Goal: Find specific page/section: Find specific page/section

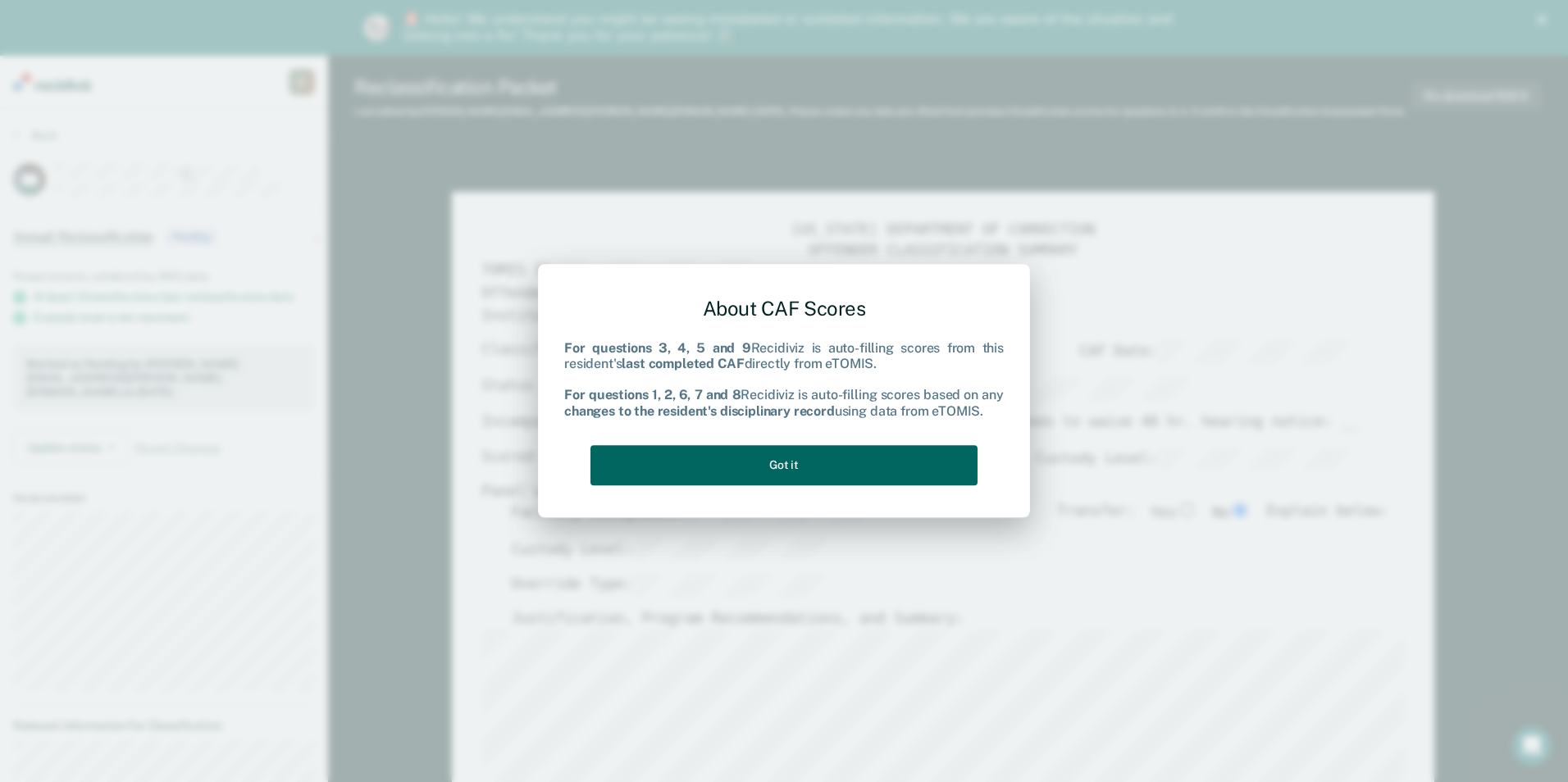
click at [859, 467] on button "Got it" at bounding box center [783, 466] width 387 height 40
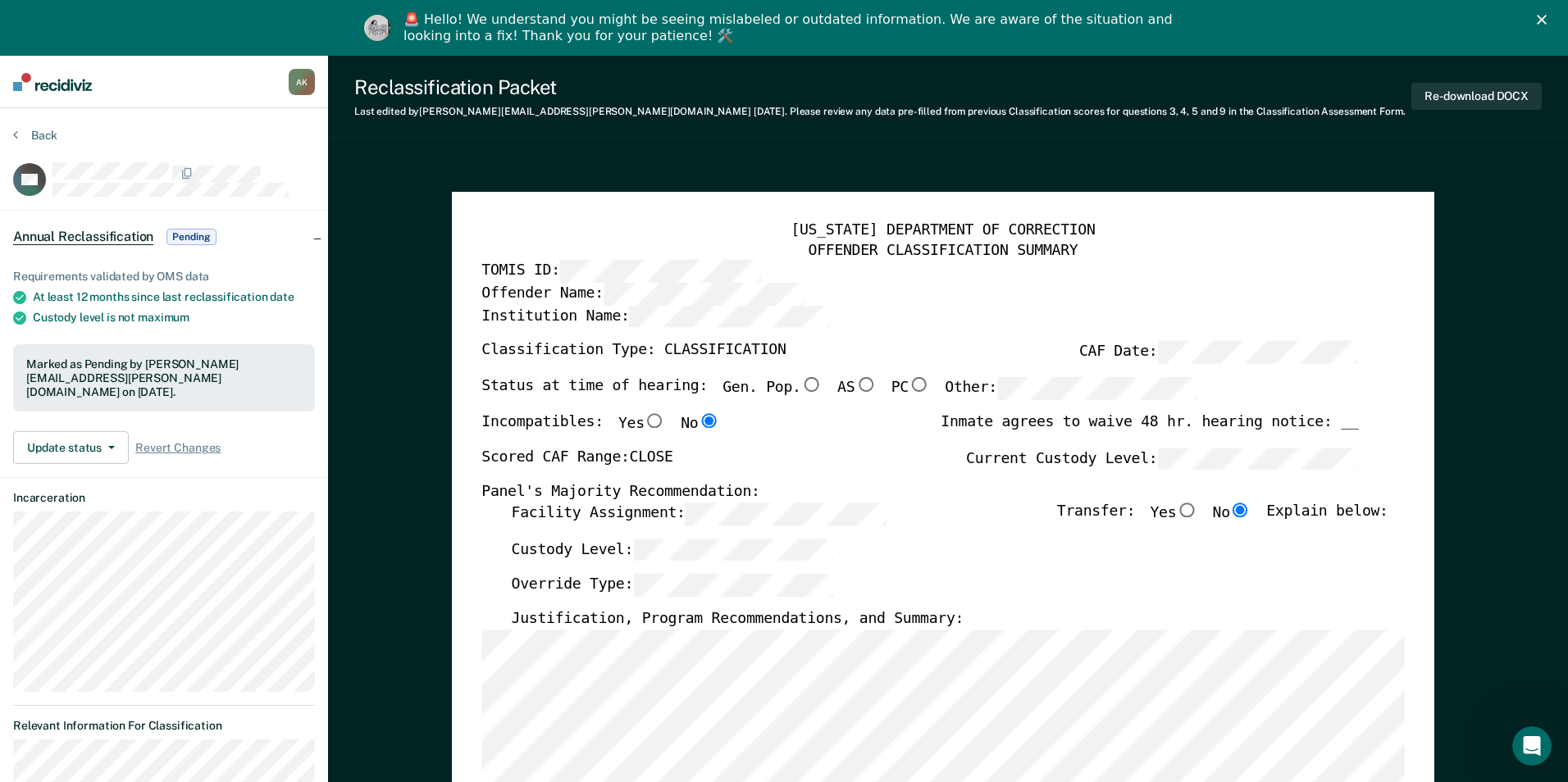
type textarea "x"
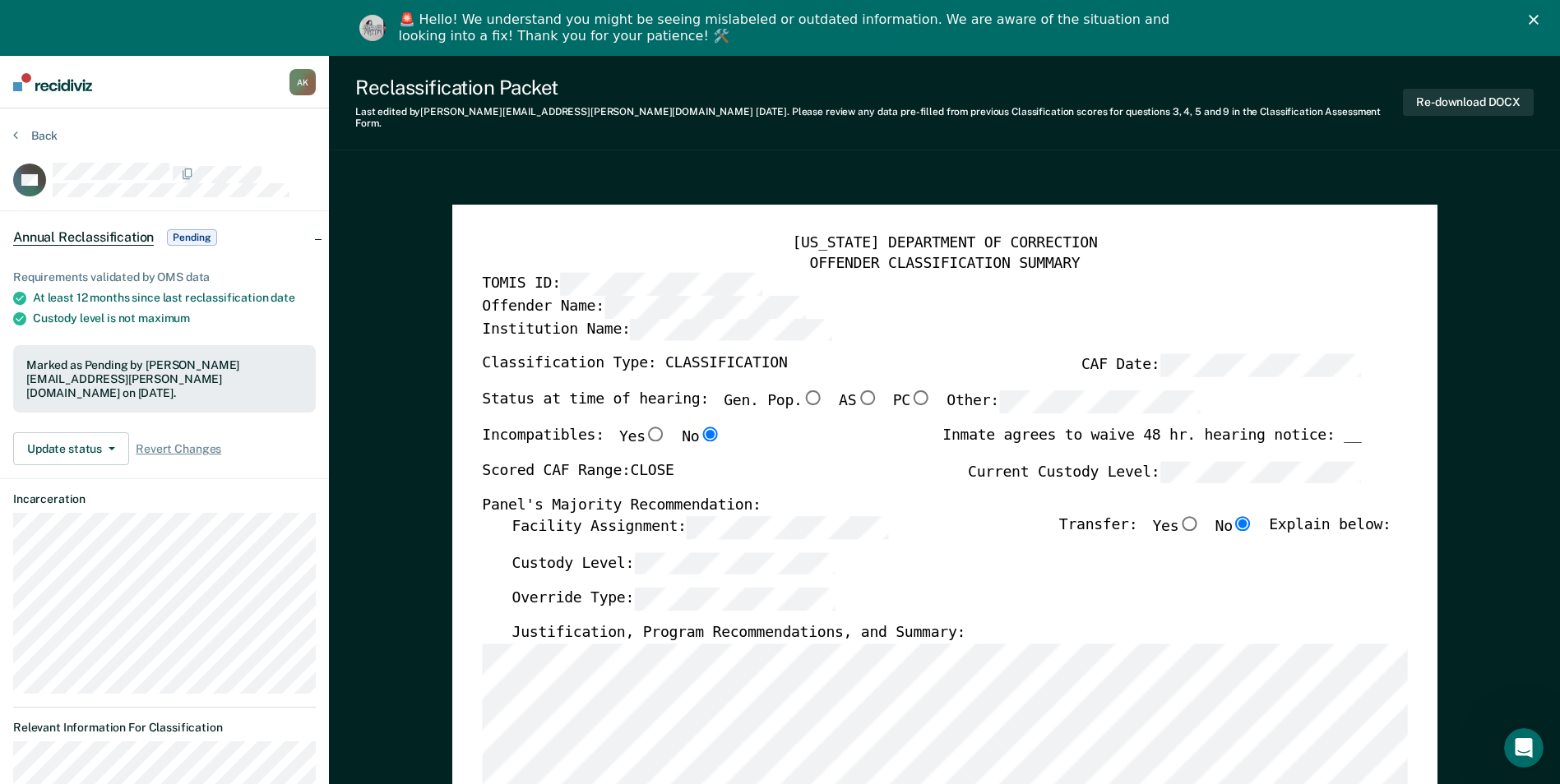
click at [57, 83] on img at bounding box center [53, 82] width 79 height 18
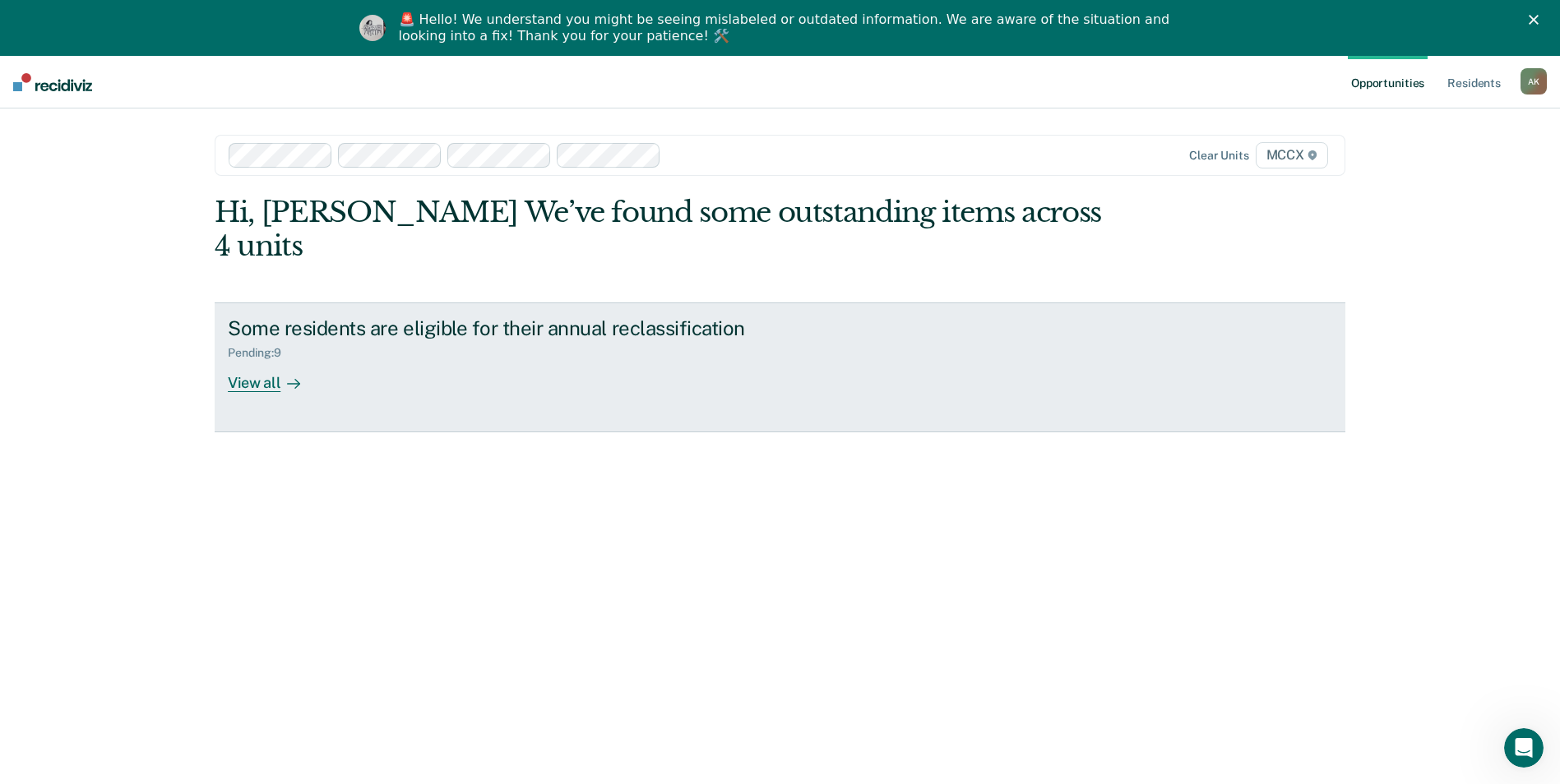
click at [272, 360] on div "View all" at bounding box center [273, 376] width 92 height 32
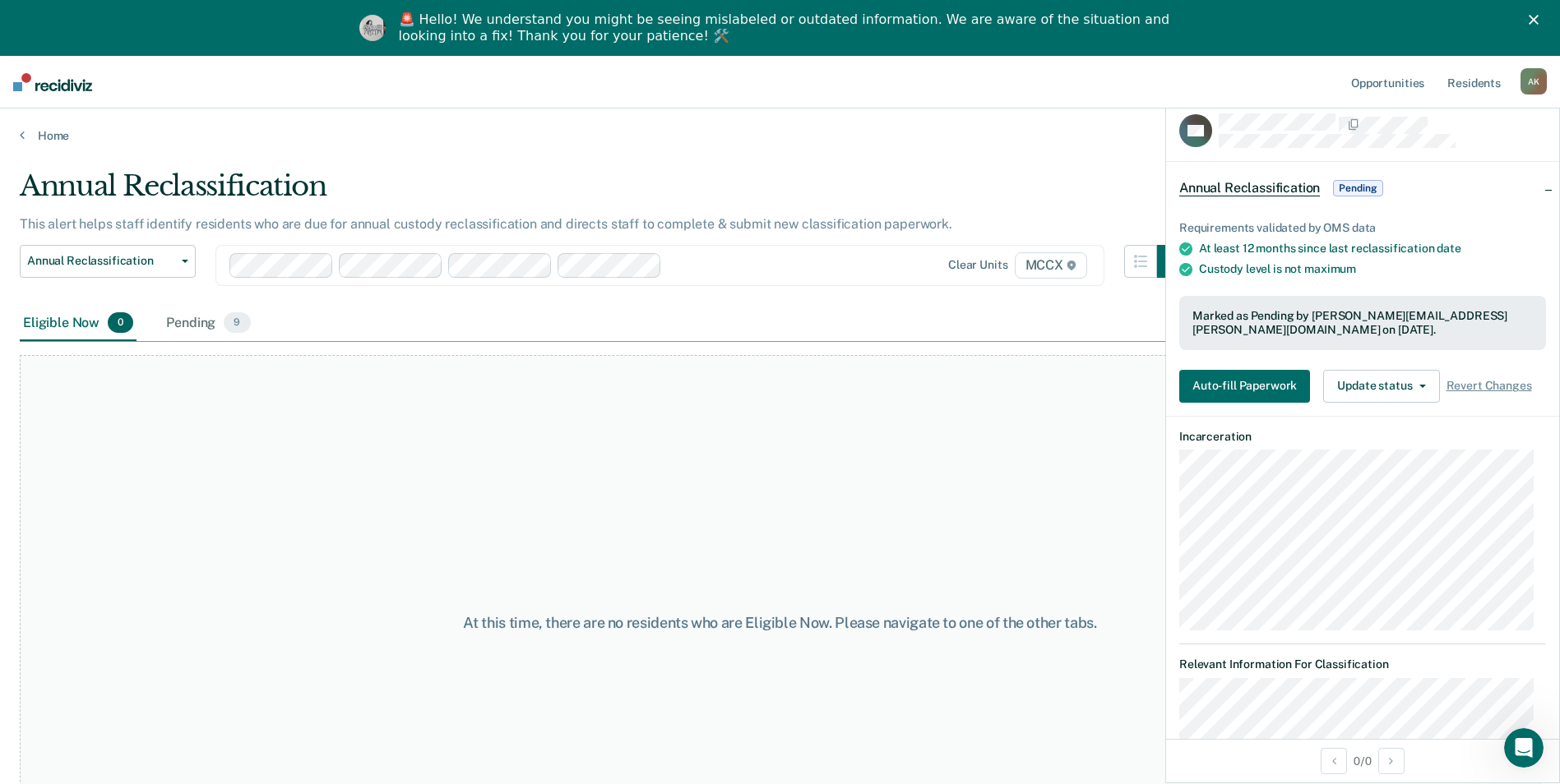
click at [45, 123] on div "Home" at bounding box center [780, 125] width 1560 height 34
click at [46, 135] on link "Home" at bounding box center [779, 135] width 1520 height 15
